Goal: Task Accomplishment & Management: Complete application form

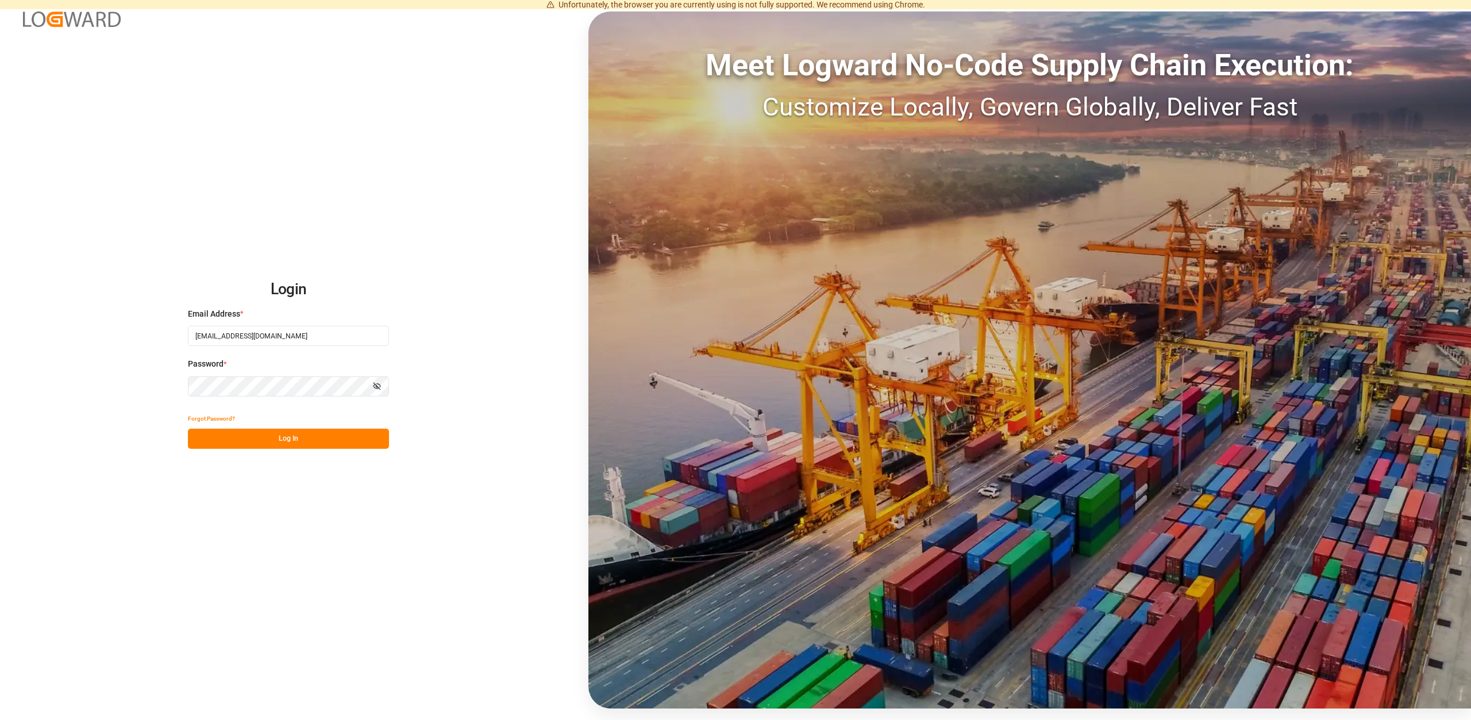
click at [299, 435] on button "Log In" at bounding box center [288, 439] width 201 height 20
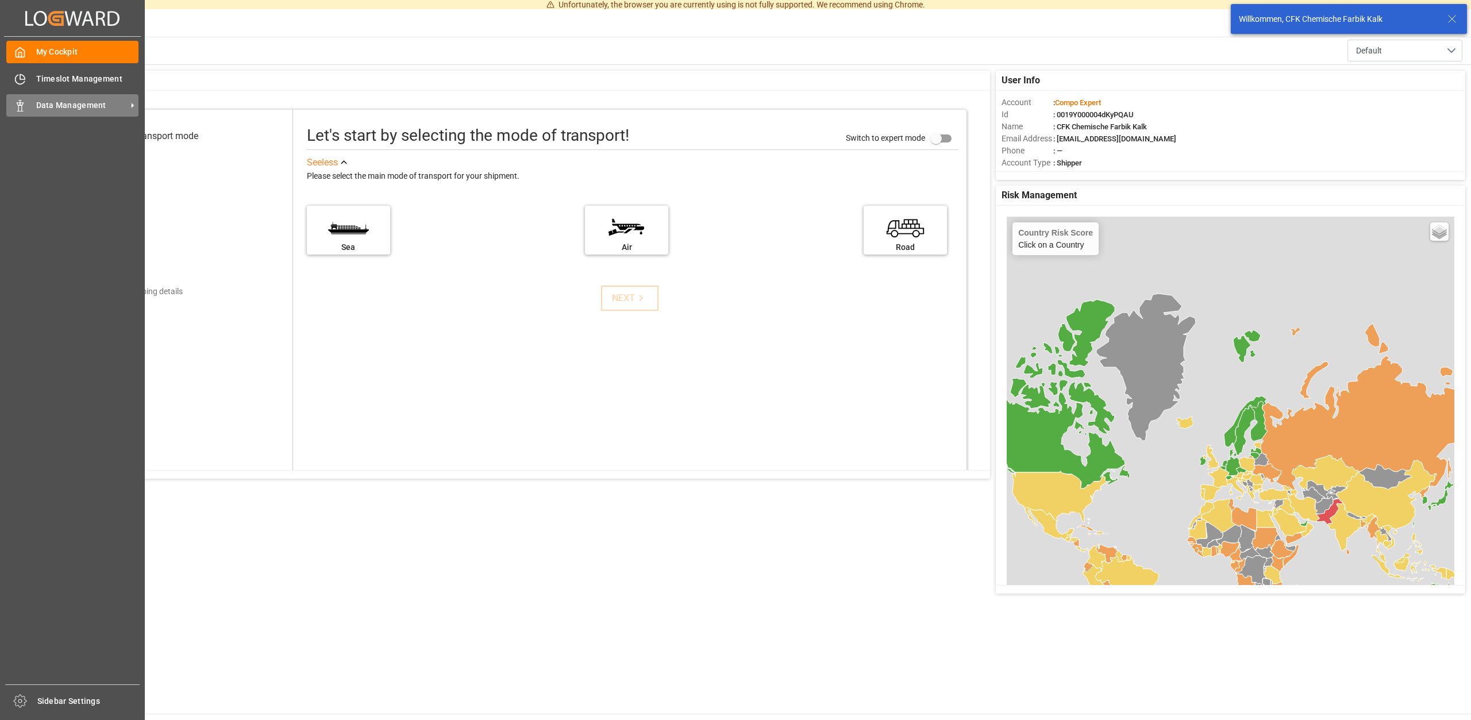
click at [52, 101] on span "Data Management" at bounding box center [81, 105] width 91 height 12
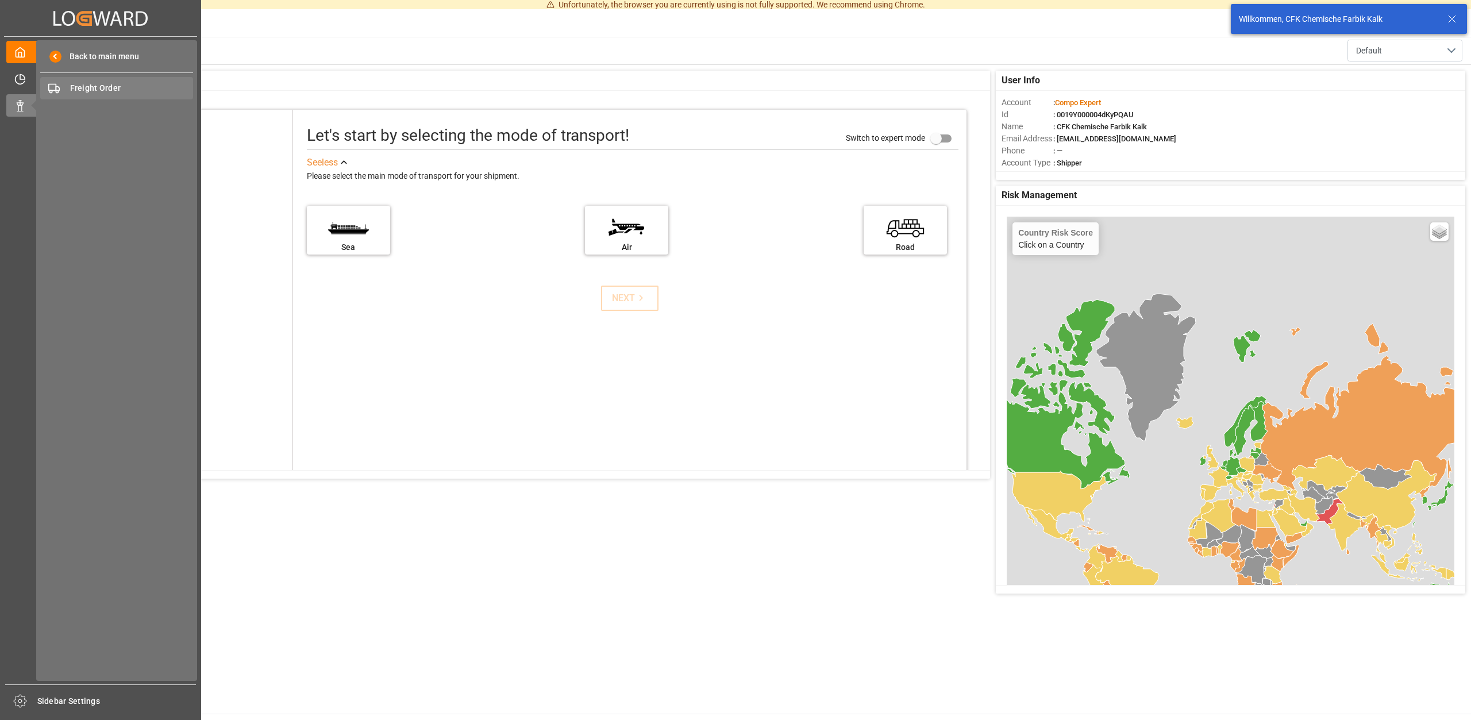
click at [93, 82] on div "Freight Order Freight Order" at bounding box center [116, 88] width 153 height 22
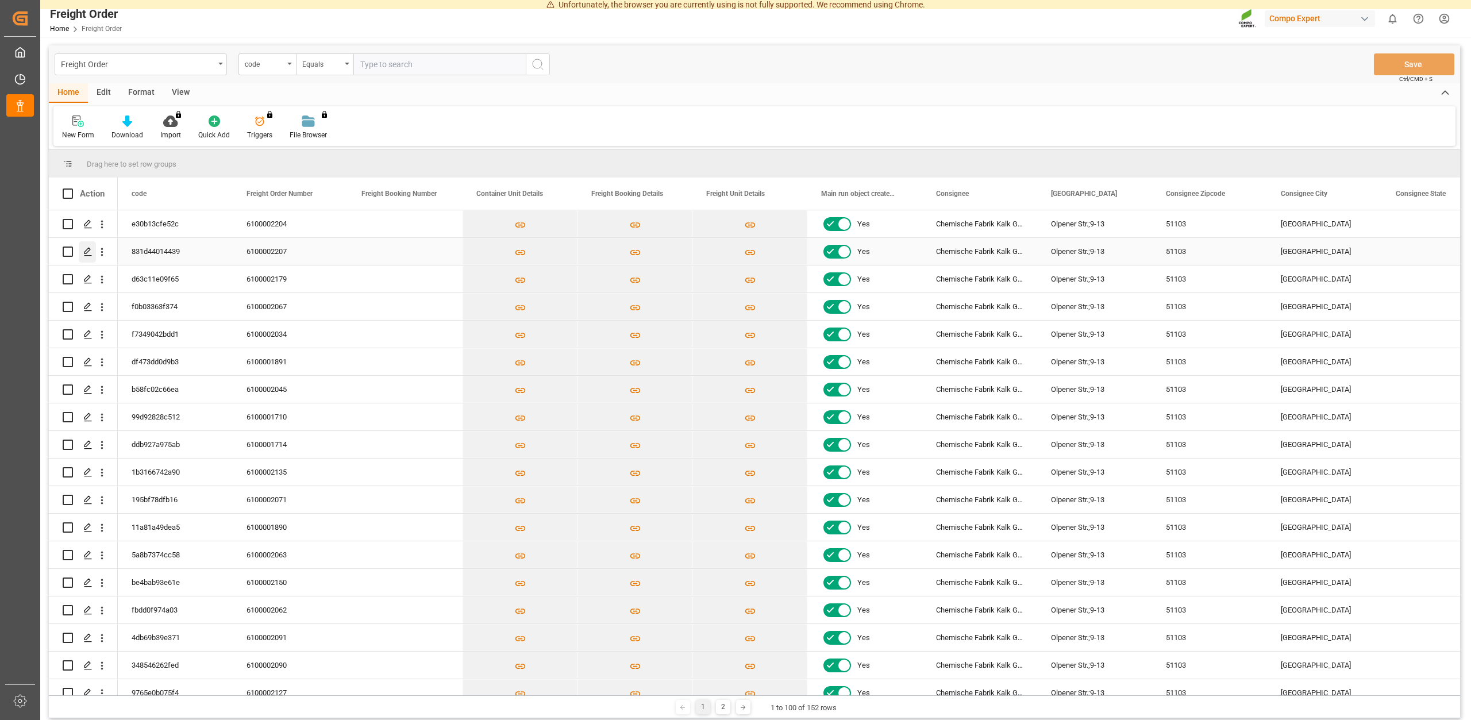
click at [87, 249] on icon "Press SPACE to select this row." at bounding box center [87, 251] width 9 height 9
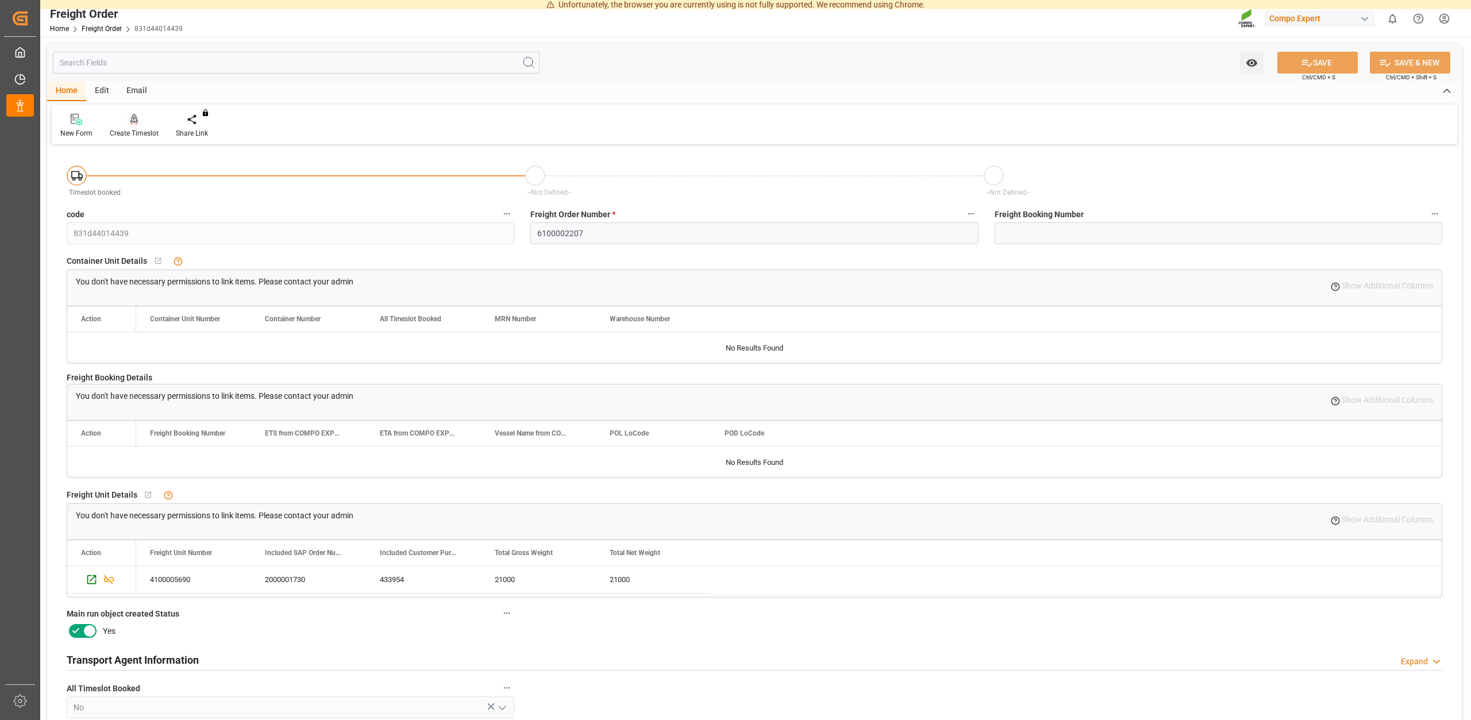
click at [138, 136] on div "Create Timeslot" at bounding box center [134, 133] width 49 height 10
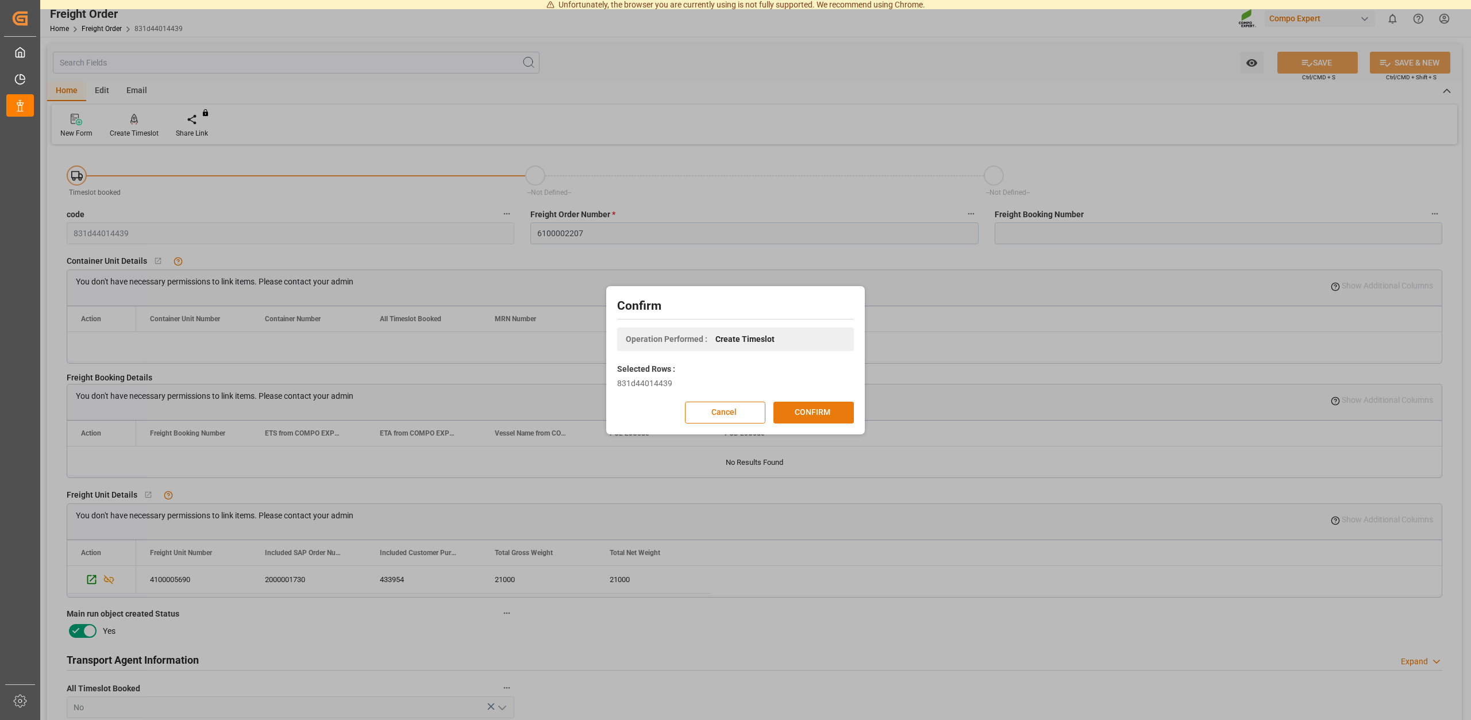
click at [849, 414] on button "CONFIRM" at bounding box center [813, 413] width 80 height 22
click at [757, 188] on div "Confirm Operation Performed : Create Timeslot Selected Rows : 831d44014439 Canc…" at bounding box center [735, 360] width 1471 height 720
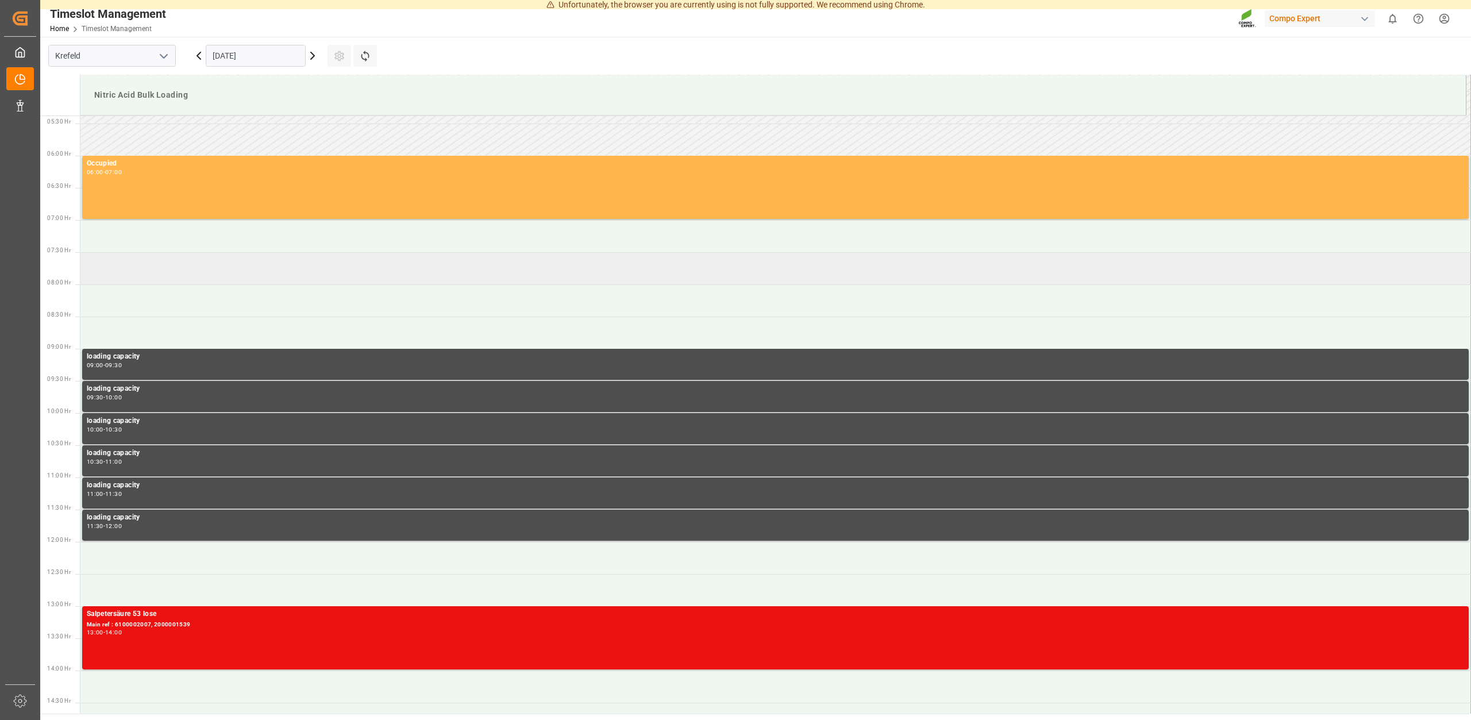
scroll to position [302, 0]
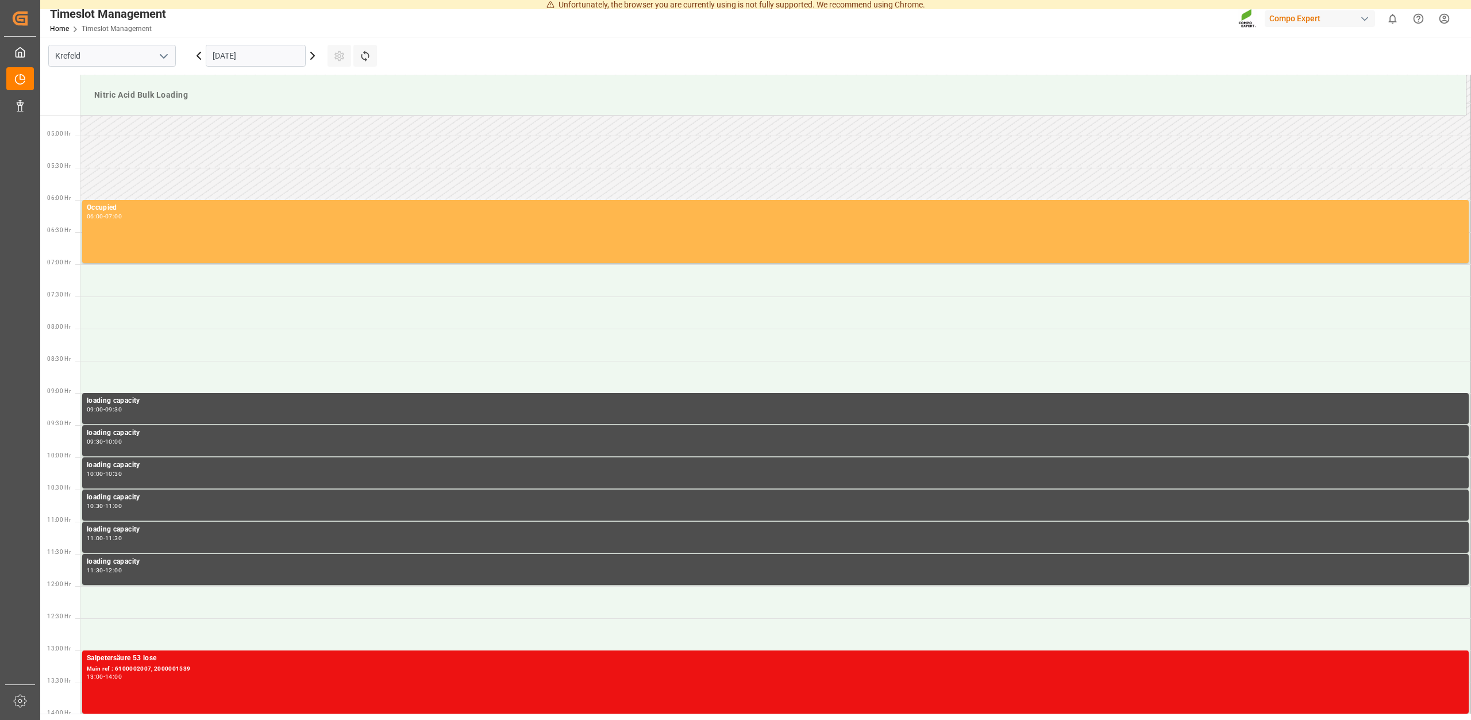
click at [306, 48] on div "[DATE]" at bounding box center [256, 56] width 144 height 38
click at [317, 55] on icon at bounding box center [313, 56] width 14 height 14
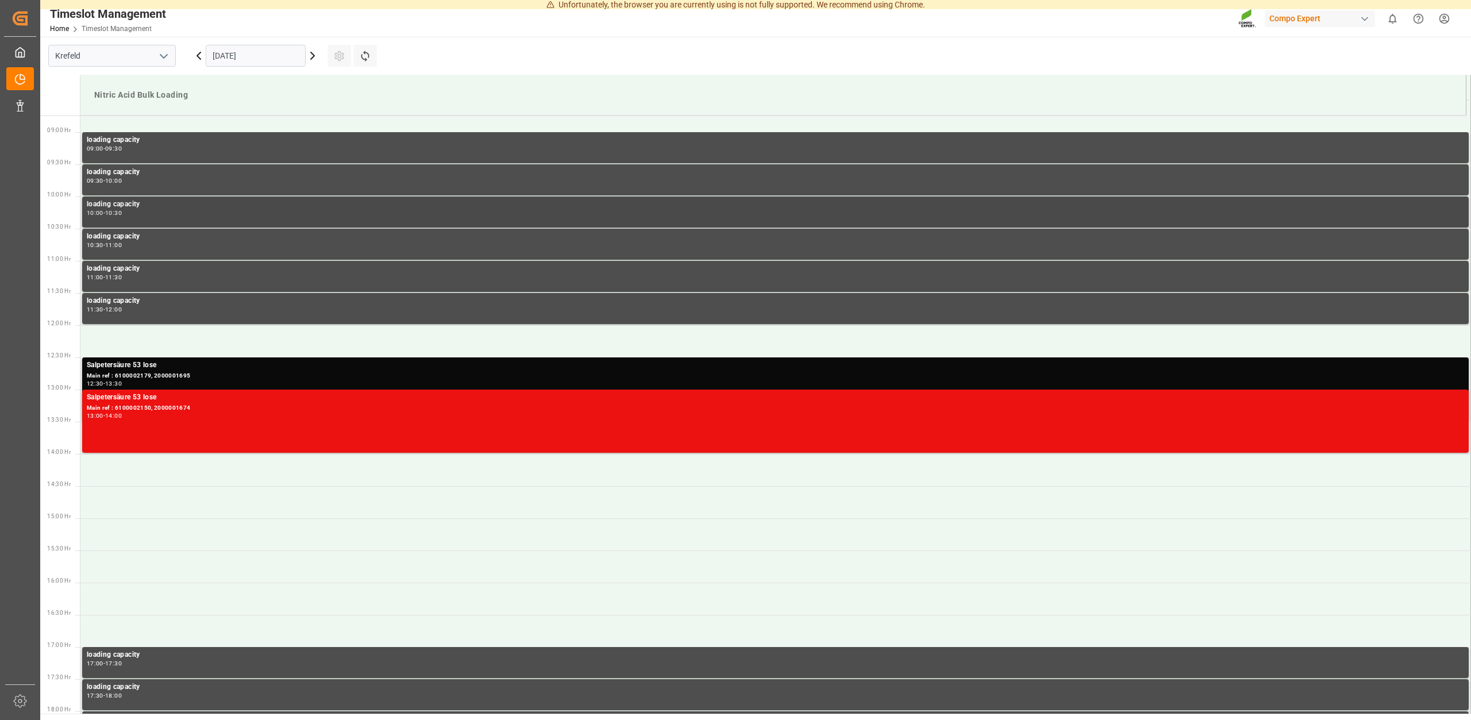
scroll to position [536, 0]
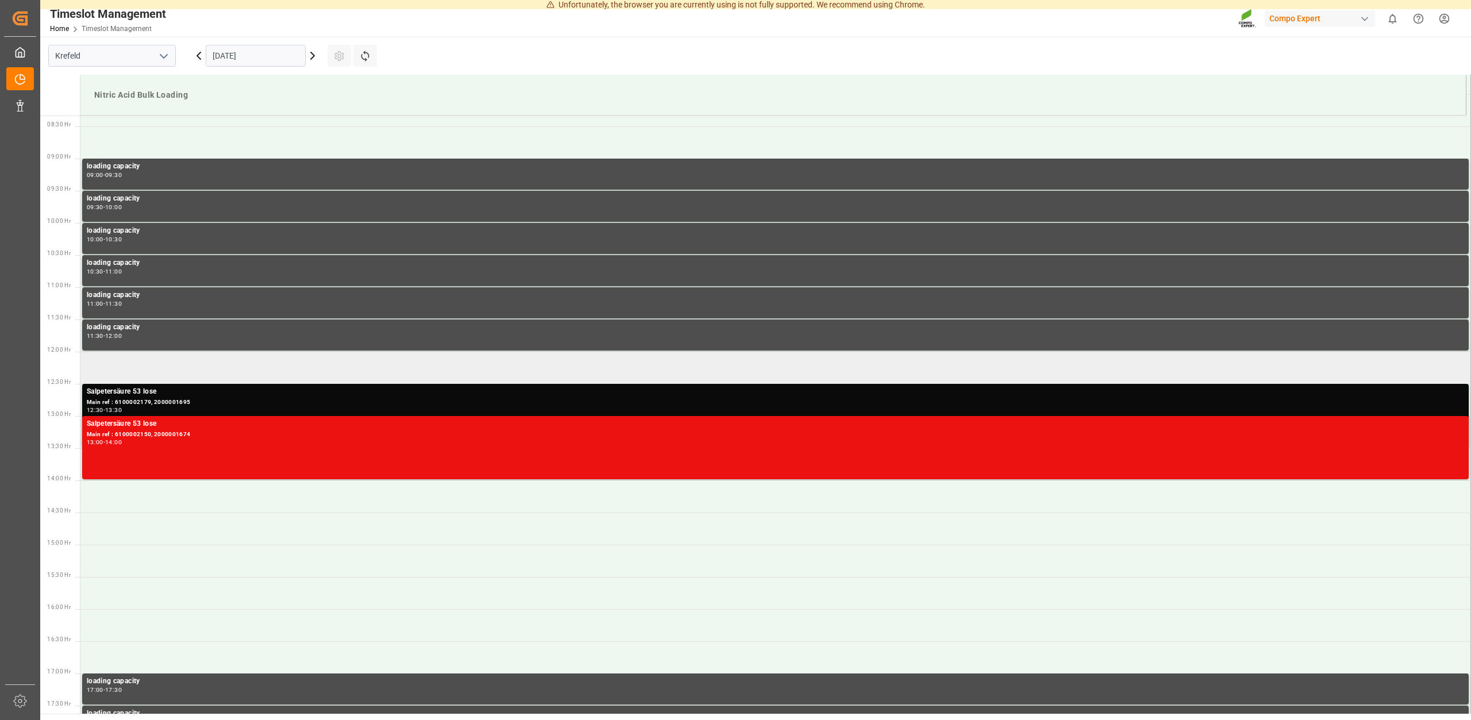
click at [119, 364] on td at bounding box center [775, 368] width 1390 height 32
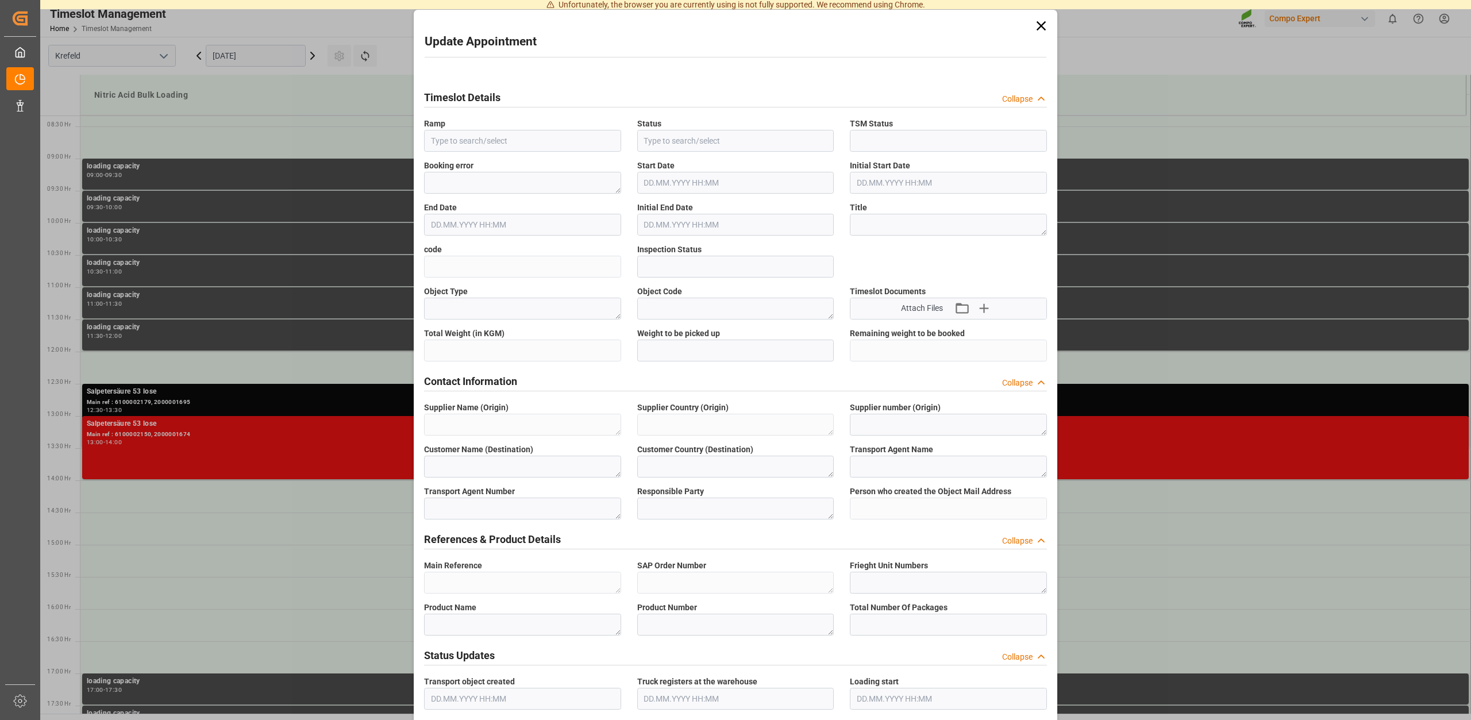
type input "Nitric Acid Bulk Loading"
type input "Transport object created"
type input "Booked"
type input "8d9fc99f2e8c"
type input "Open"
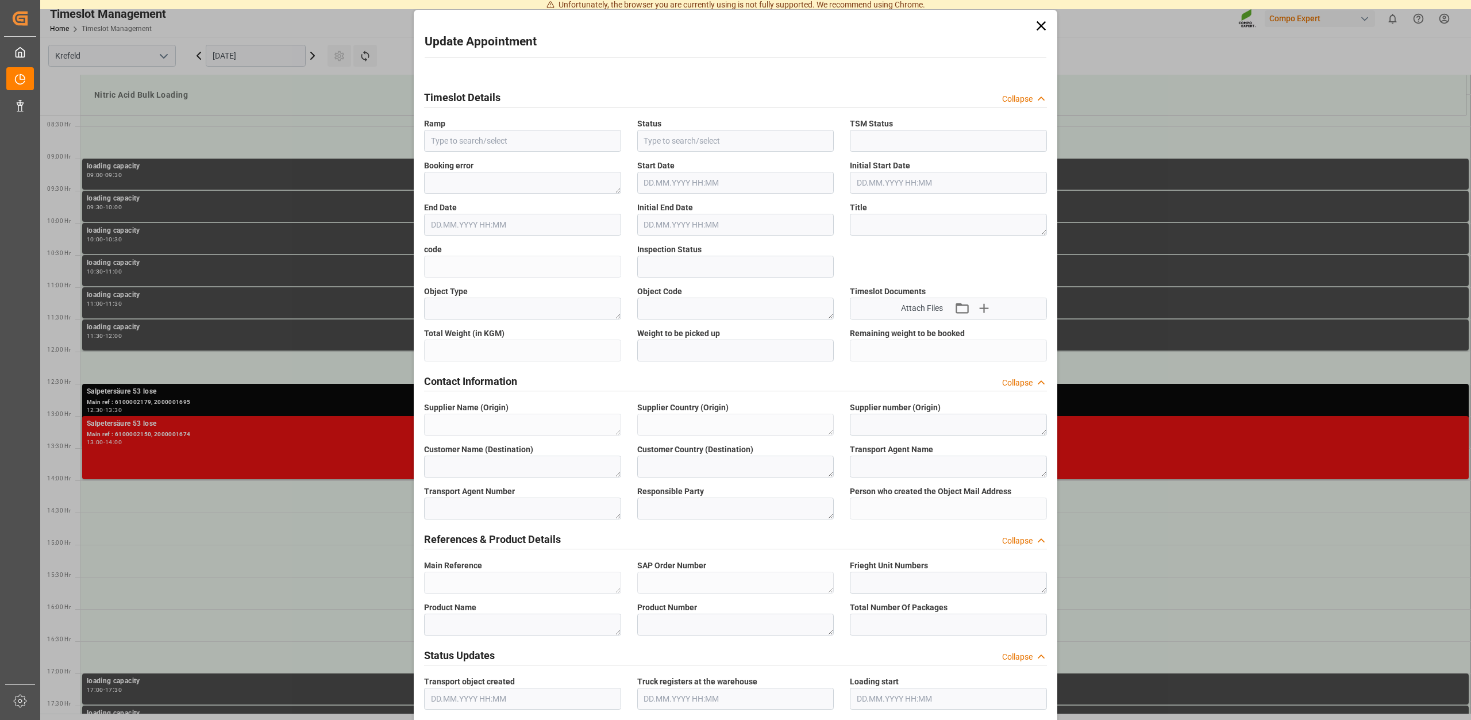
type textarea "Main-Run"
type input "21000"
type textarea "SP_KREF"
type textarea "Chemische Fabrik Kalk GmbH"
type textarea "DE"
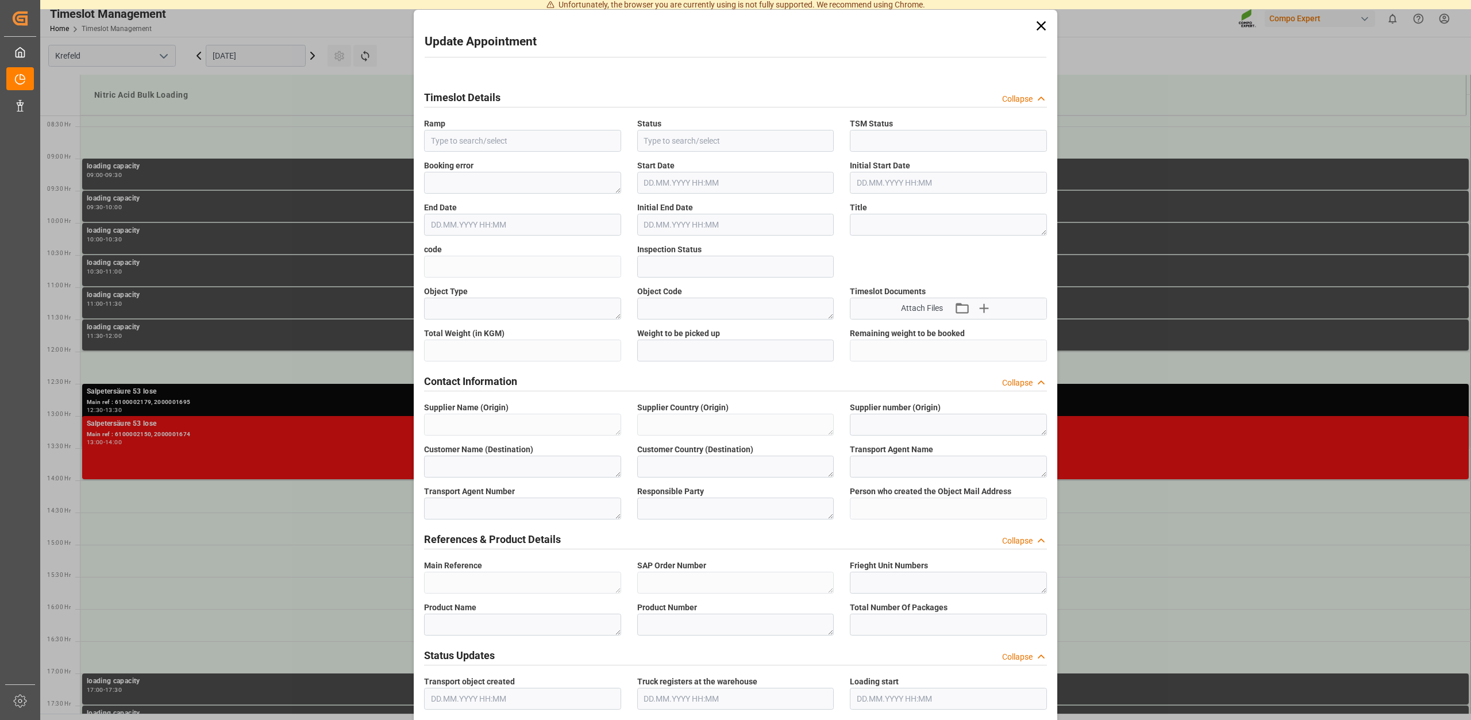
type textarea "Chemische Fabrik Kalk GmbH, (CFK)"
type textarea "5355955"
type textarea "Compo Expert"
type input "Thorsten.Meier@compo-expert.com"
type textarea "6100002207"
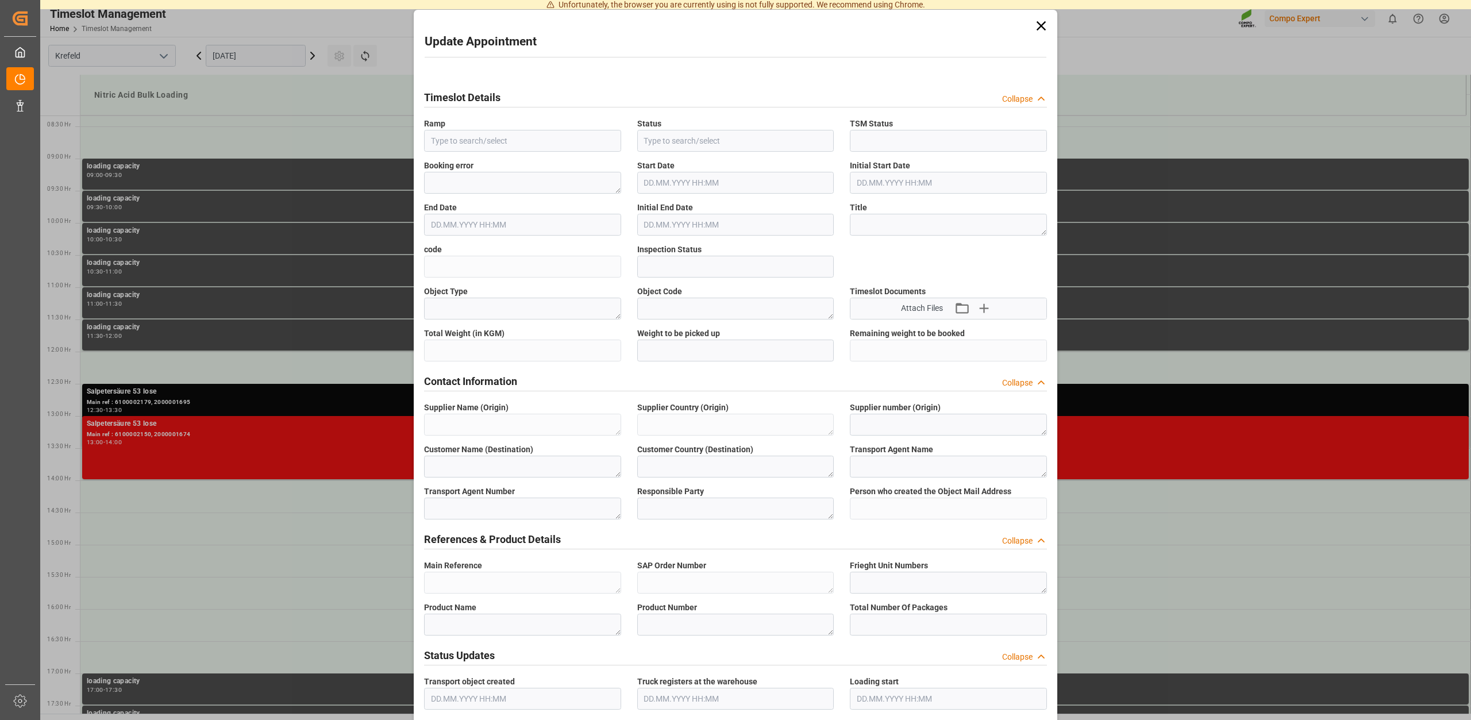
type textarea "2000001730"
type textarea "4100005690"
type textarea "Salpetersäure 53 lose"
type textarea "1510002000"
type input "0"
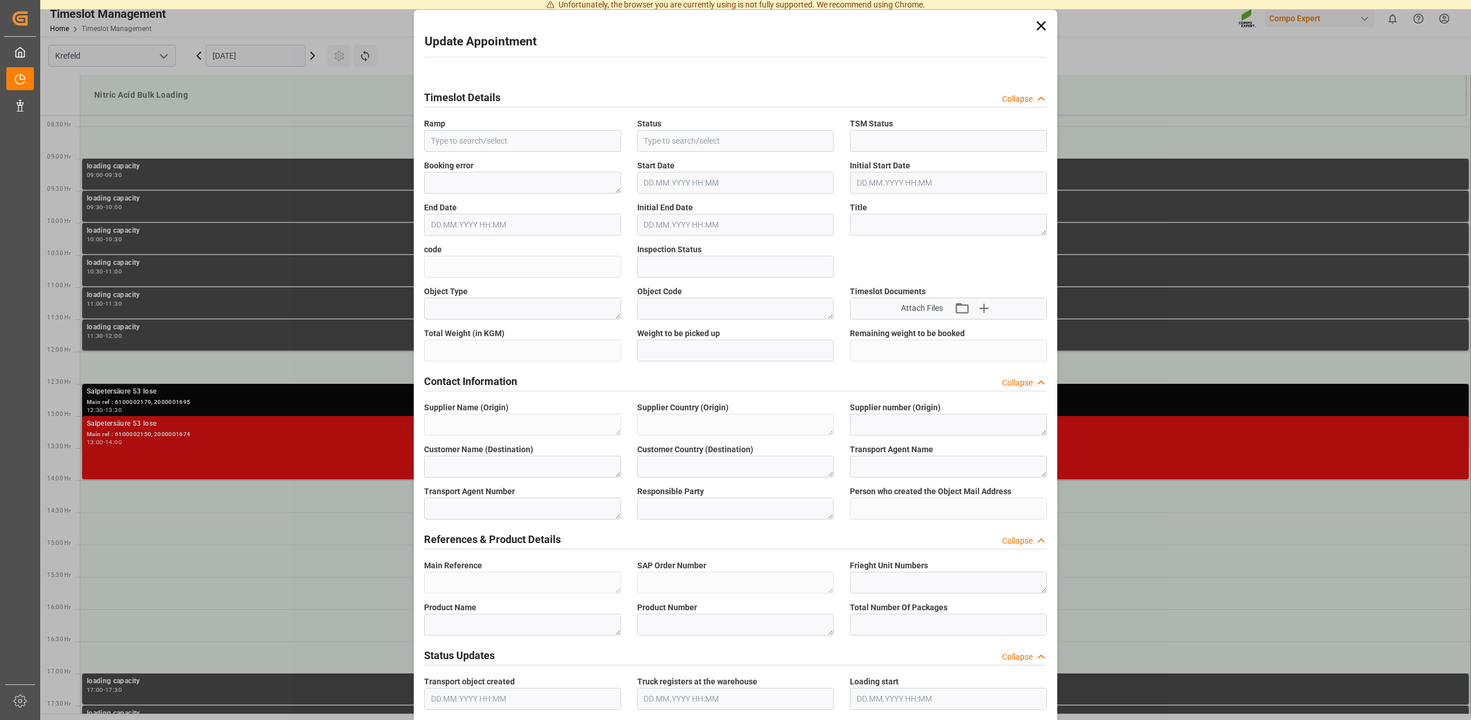
type textarea "Z100"
type textarea "3500"
type input "6100002207"
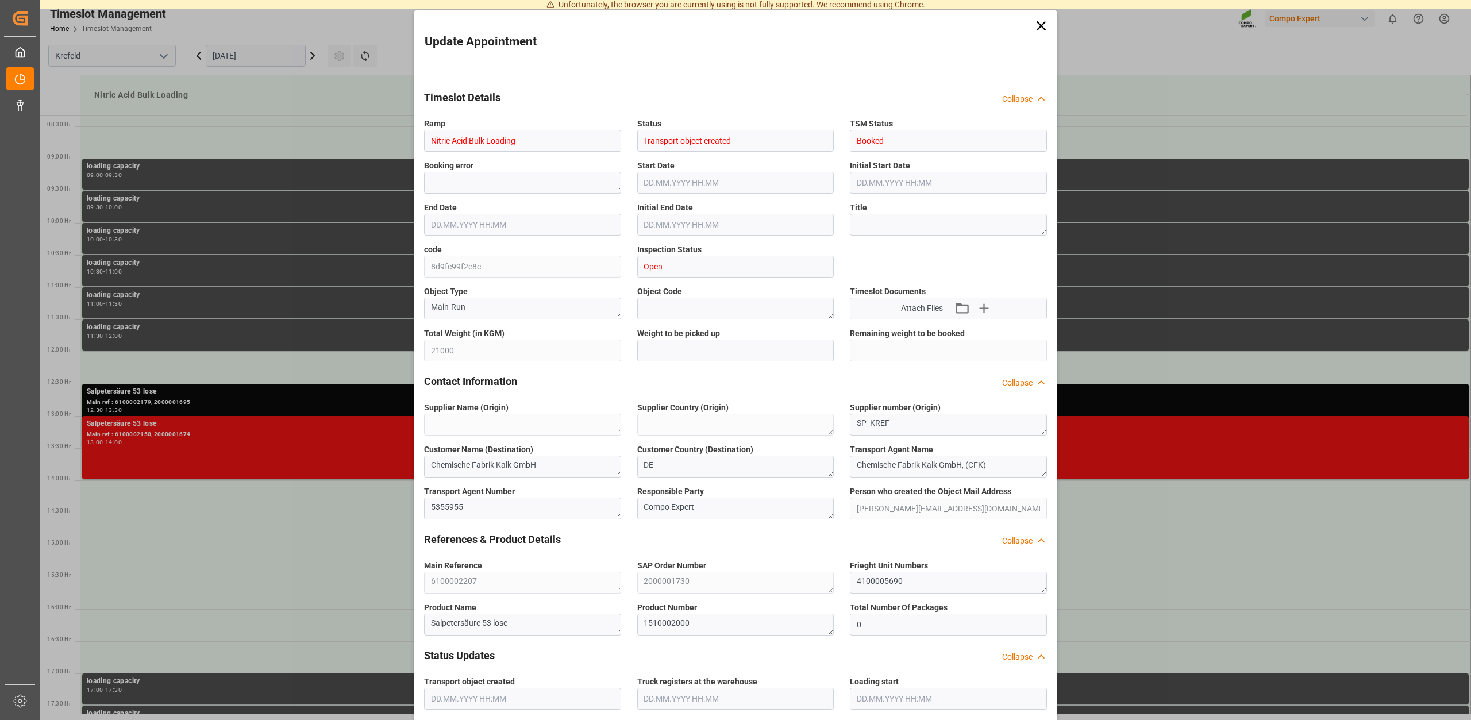
type input "25.09.2025 12:00"
type input "25.09.2025 12:30"
type input "24.09.2025 13:04"
type input "24.09.2025 11:35"
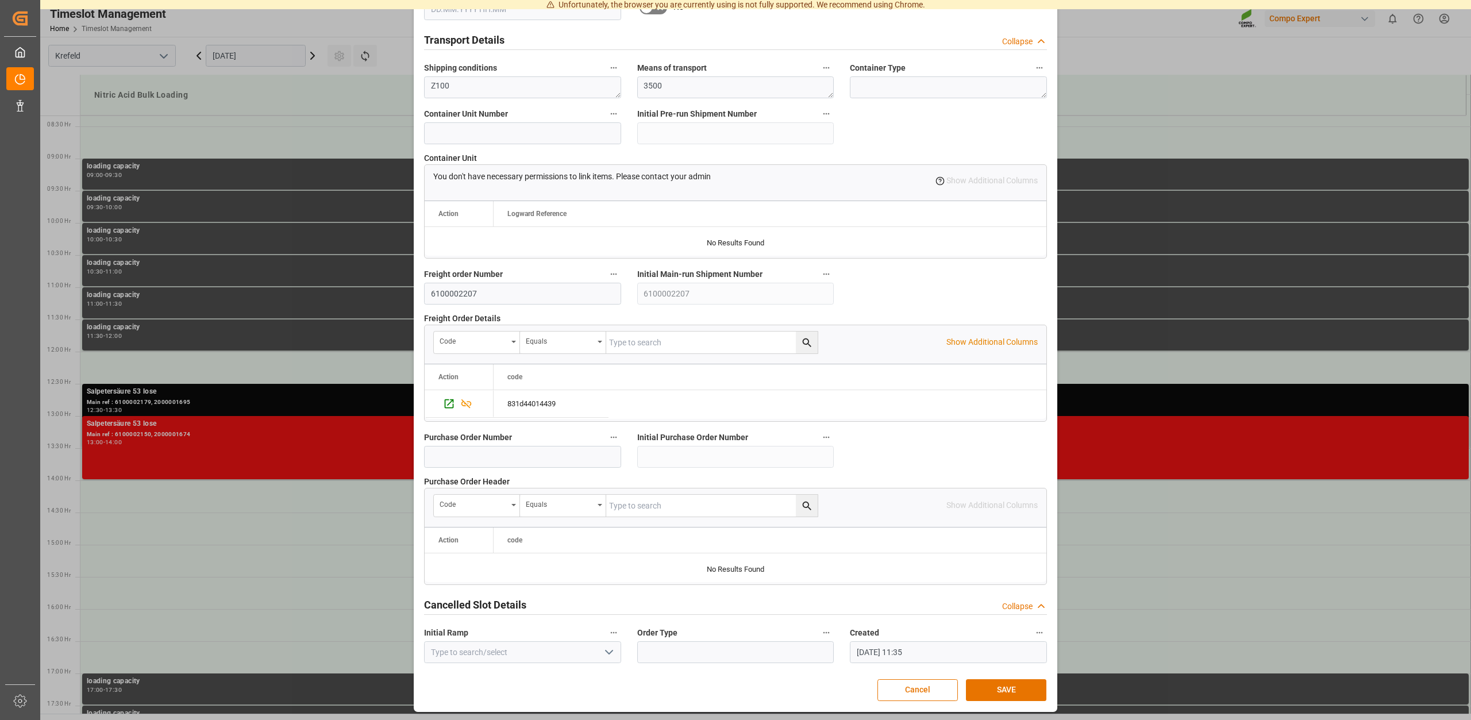
scroll to position [872, 0]
click at [1007, 689] on button "SAVE" at bounding box center [1006, 689] width 80 height 22
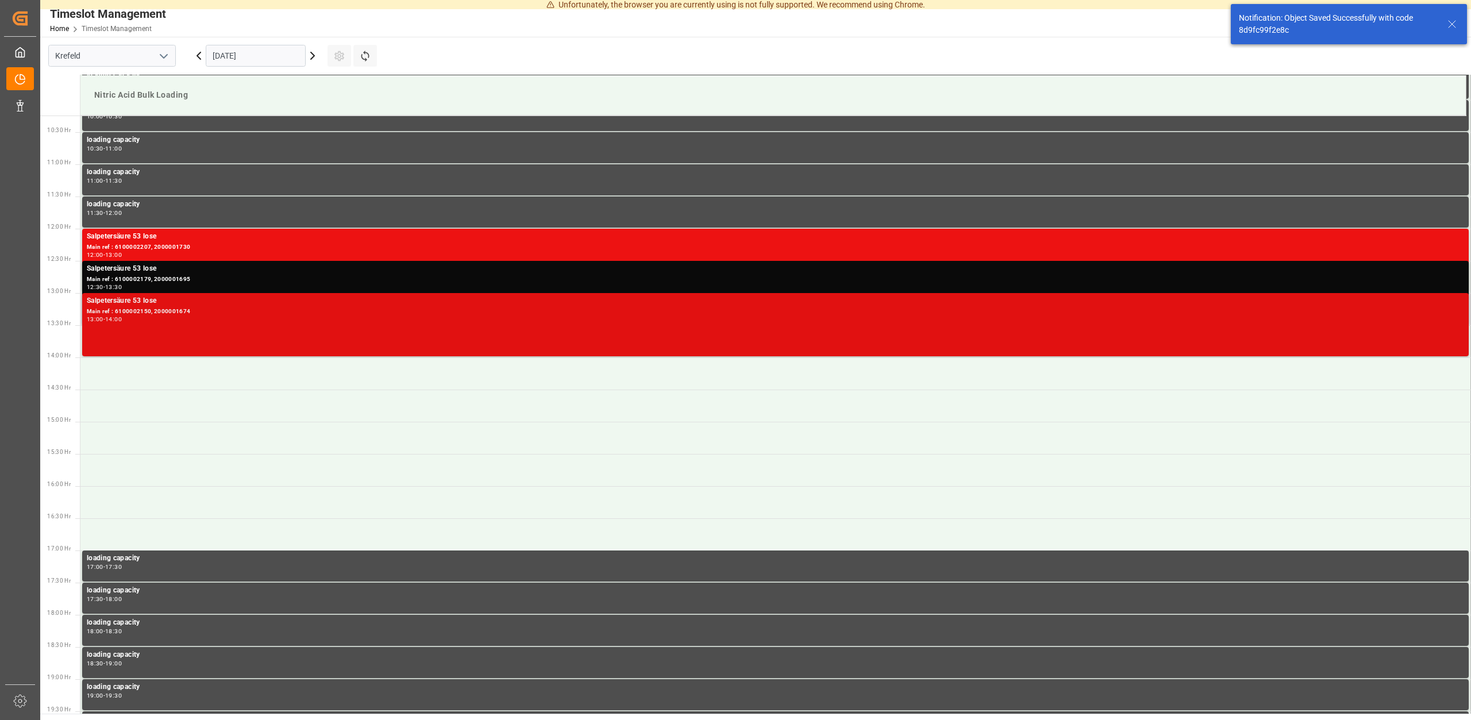
scroll to position [660, 0]
